Goal: Navigation & Orientation: Find specific page/section

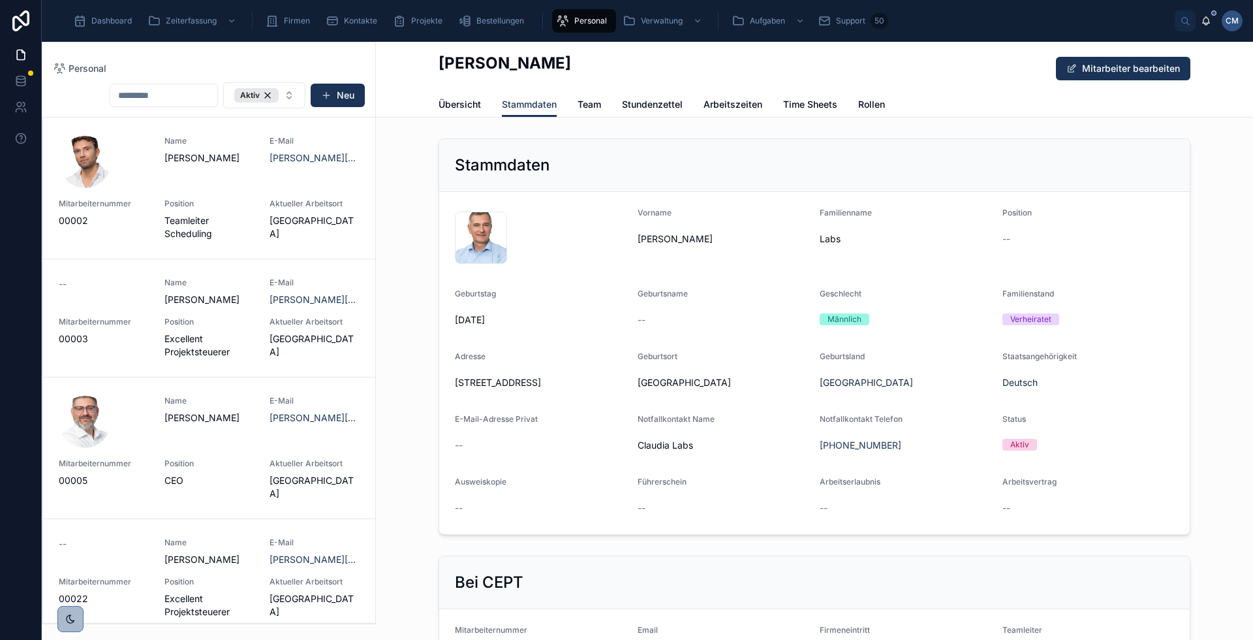
scroll to position [82, 0]
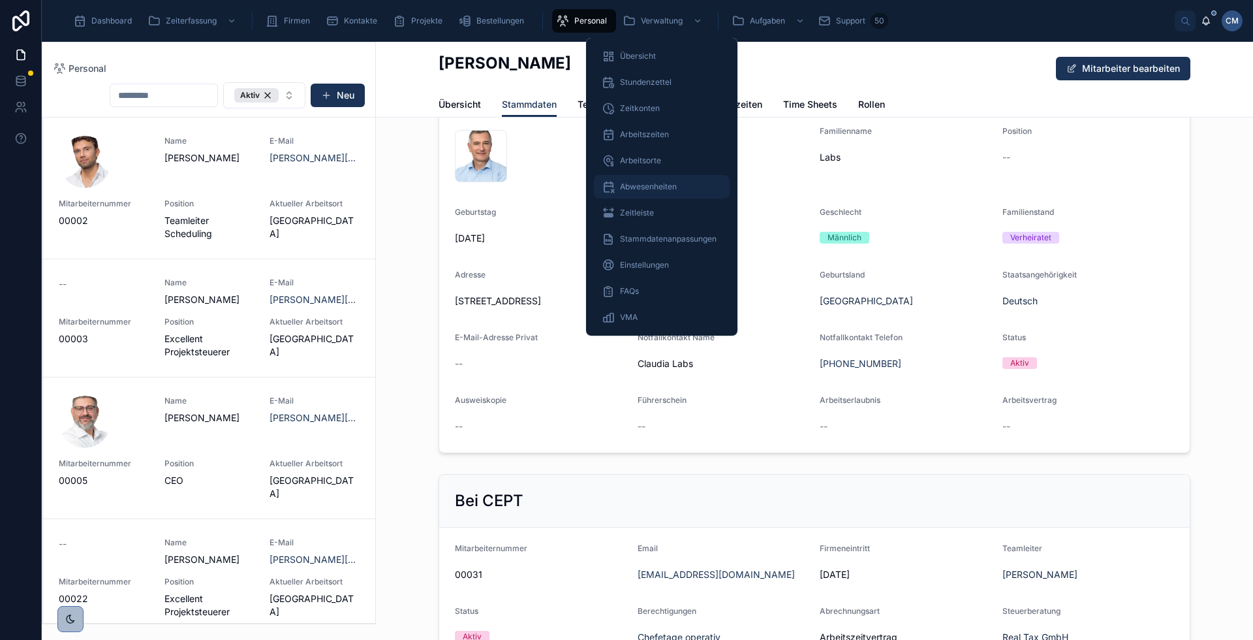
click at [646, 184] on span "Abwesenheiten" at bounding box center [648, 186] width 57 height 10
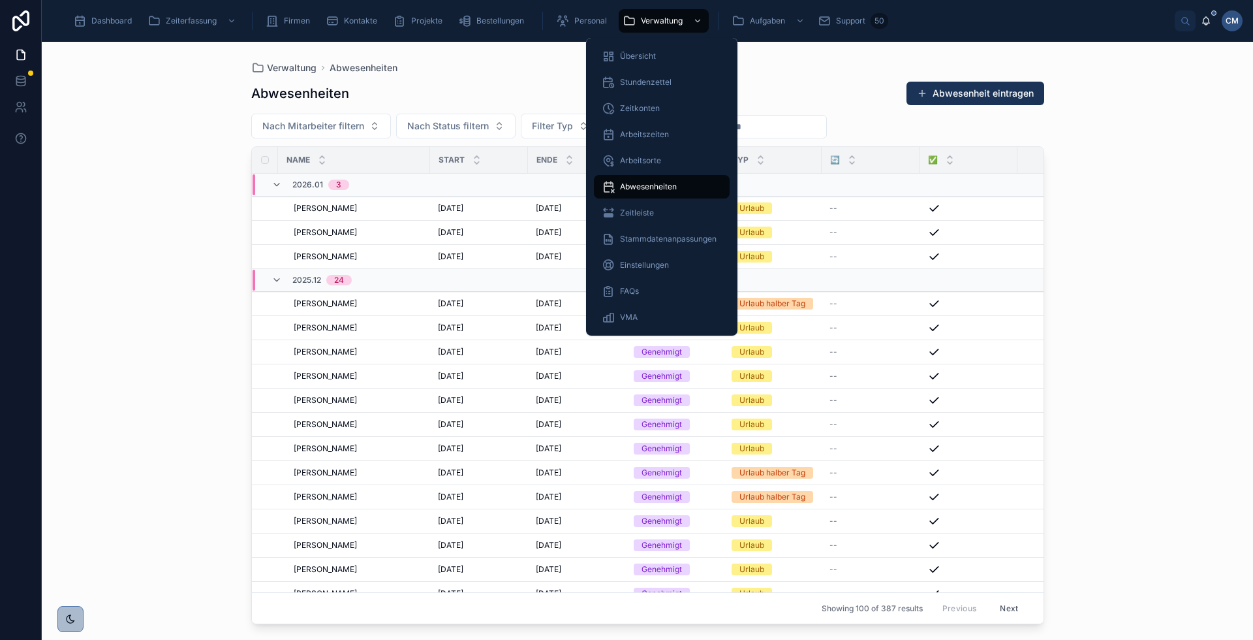
click at [828, 67] on div "Verwaltung Abwesenheiten" at bounding box center [647, 68] width 793 height 10
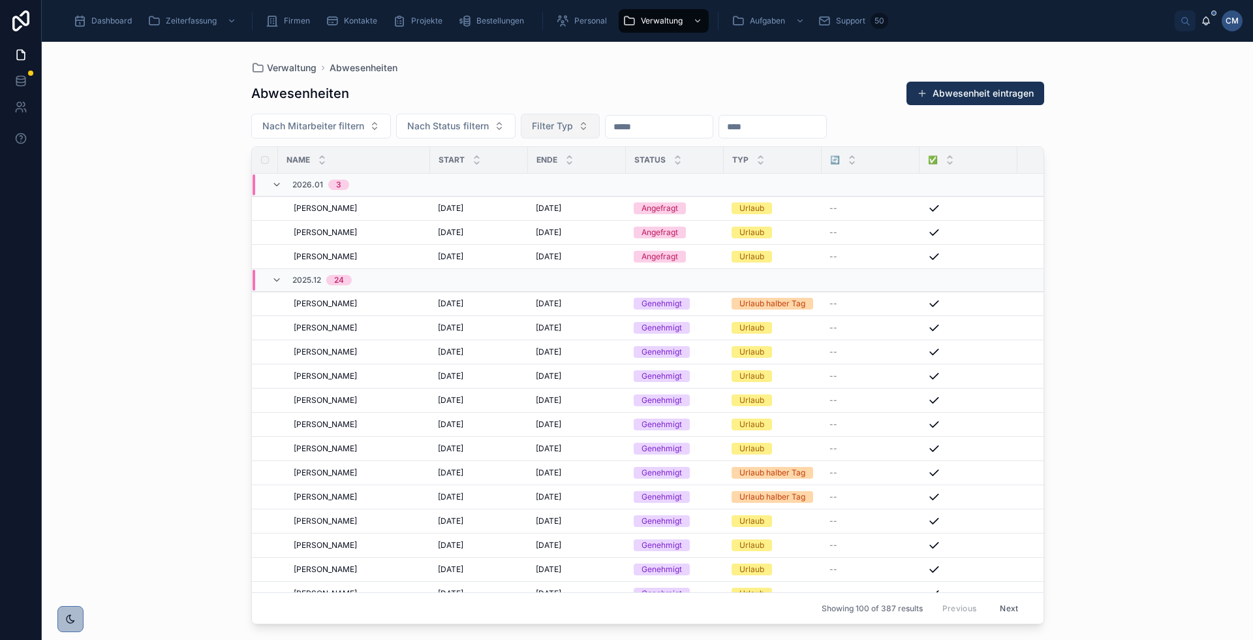
click at [586, 121] on button "Filter Typ" at bounding box center [560, 126] width 79 height 25
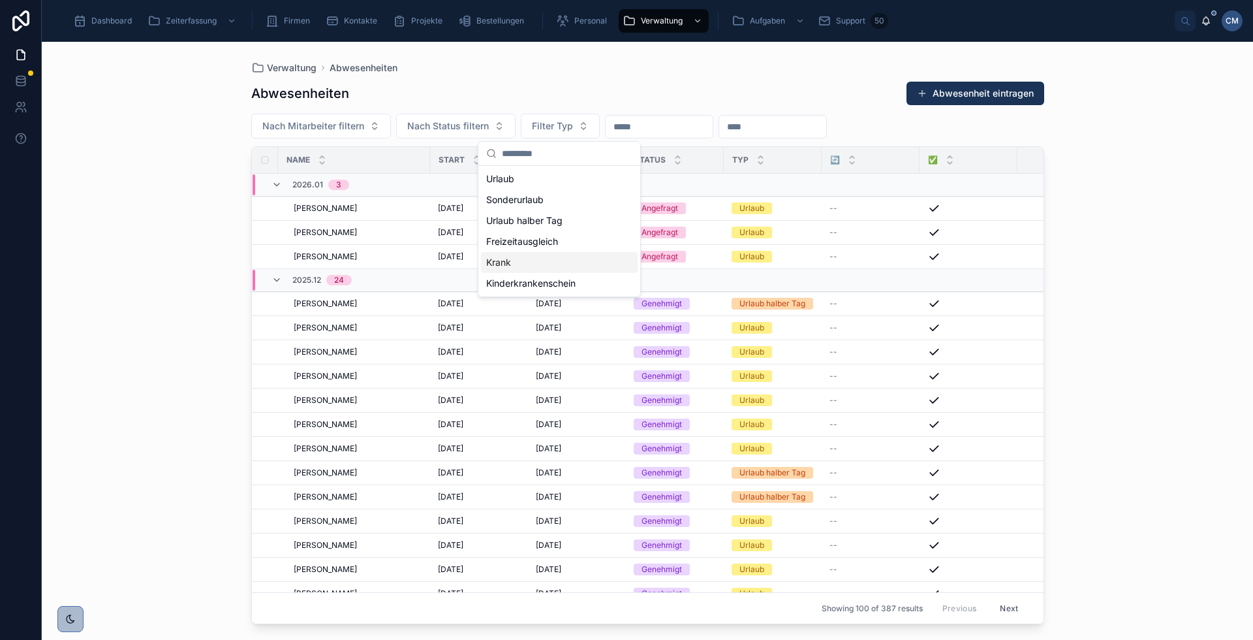
click at [504, 261] on div "Krank" at bounding box center [559, 262] width 157 height 21
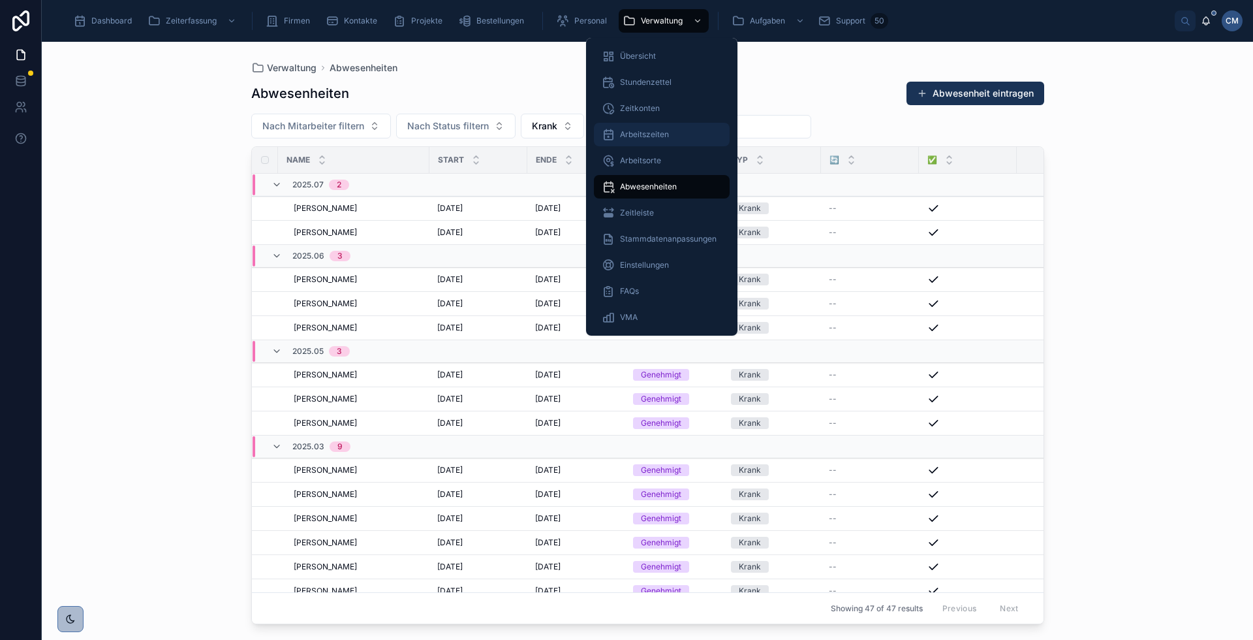
click at [646, 132] on span "Arbeitszeiten" at bounding box center [644, 134] width 49 height 10
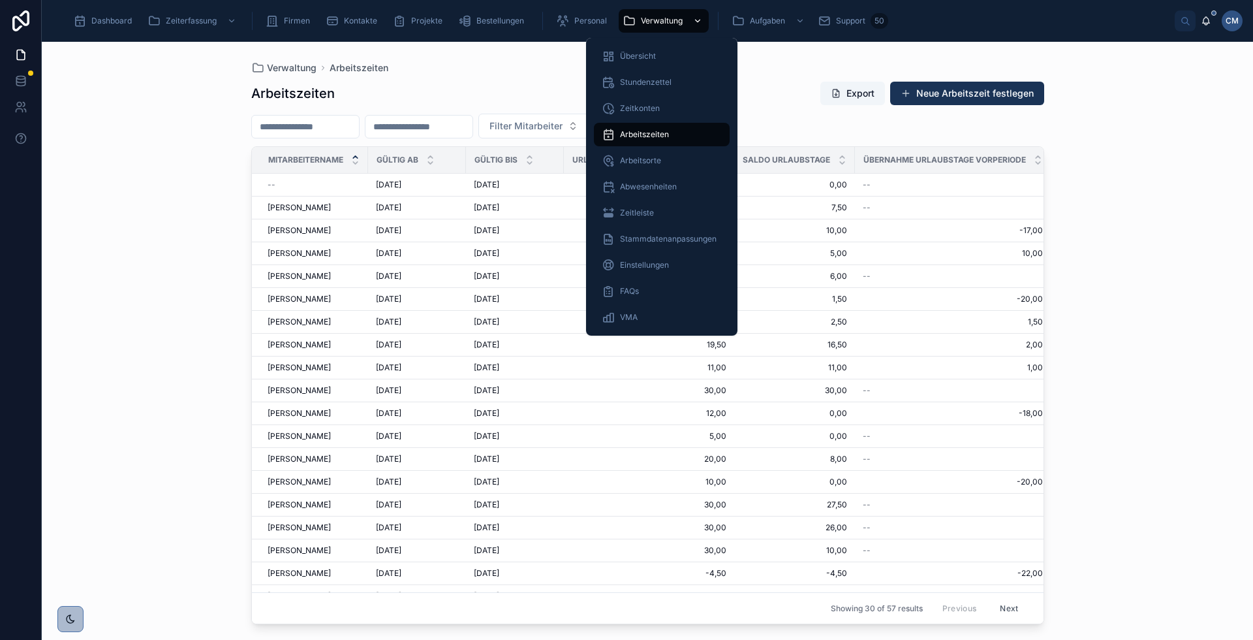
click at [690, 19] on div "scrollable content" at bounding box center [696, 20] width 17 height 21
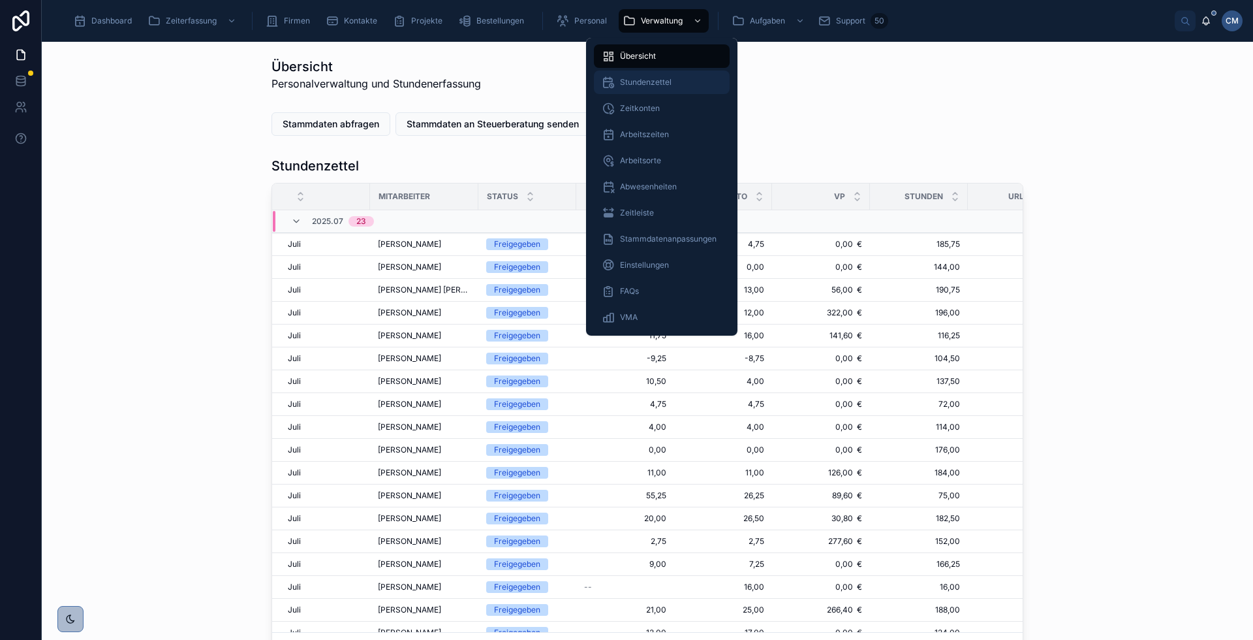
click at [634, 85] on span "Stundenzettel" at bounding box center [646, 82] width 52 height 10
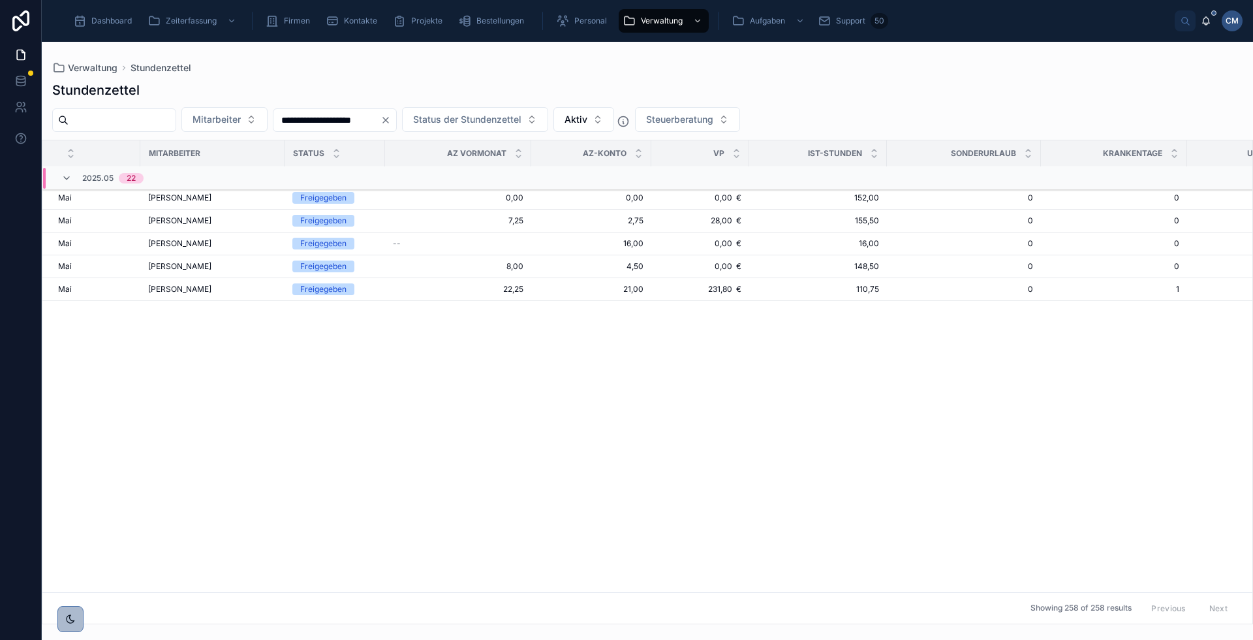
scroll to position [1252, 0]
